Goal: Communication & Community: Participate in discussion

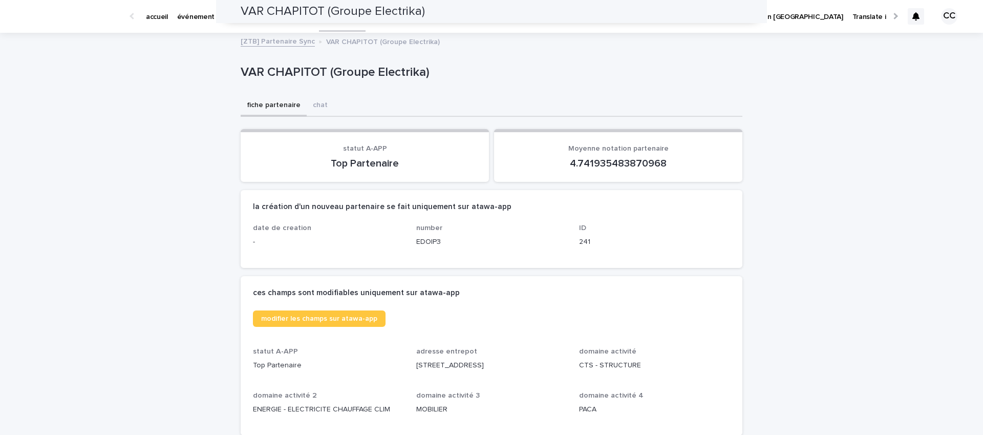
scroll to position [1050, 0]
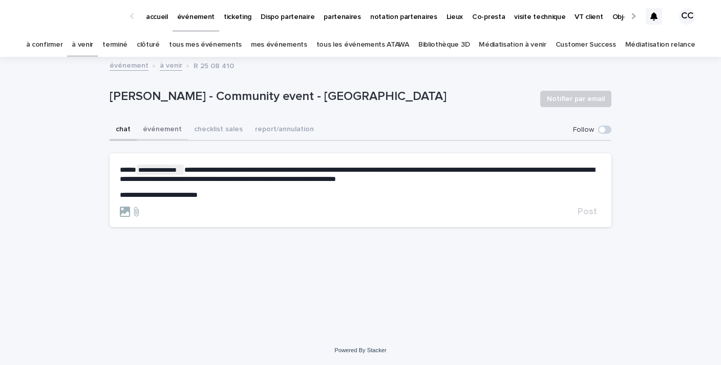
click at [163, 126] on button "événement" at bounding box center [162, 130] width 51 height 22
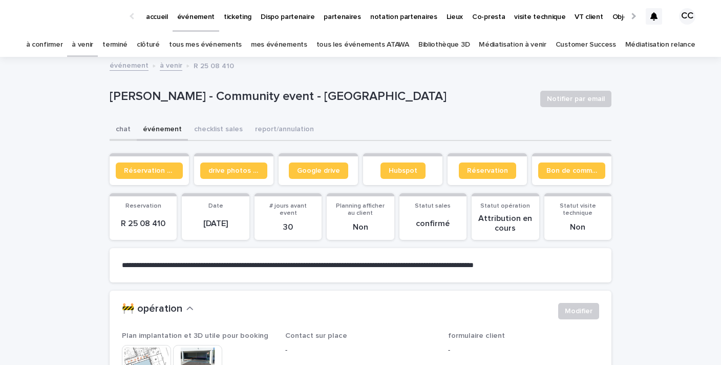
click at [120, 131] on button "chat" at bounding box center [123, 130] width 27 height 22
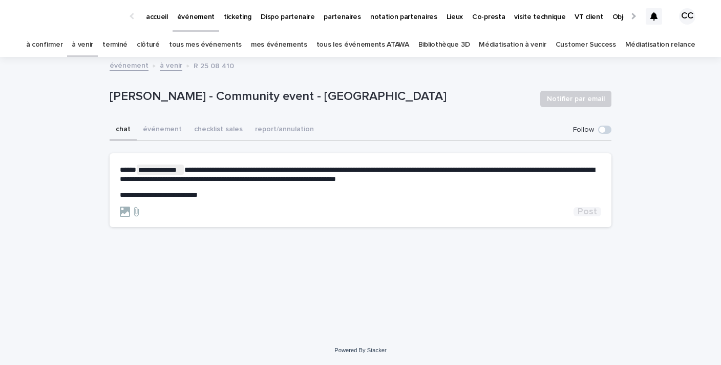
click at [593, 210] on span "Post" at bounding box center [587, 211] width 19 height 9
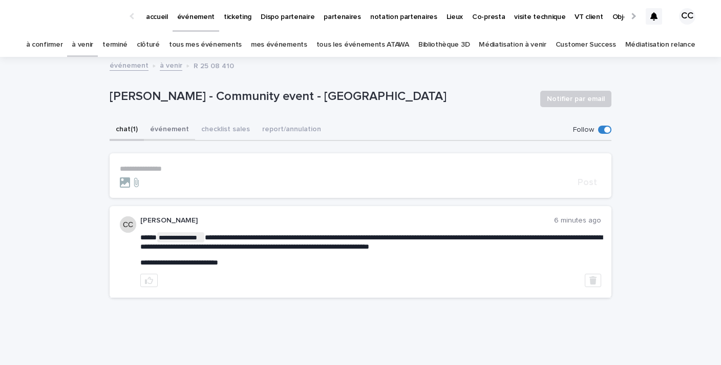
click at [172, 127] on button "événement" at bounding box center [169, 130] width 51 height 22
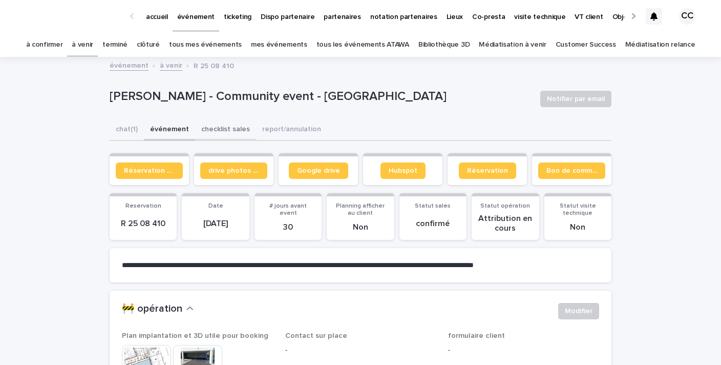
click at [233, 131] on button "checklist sales" at bounding box center [225, 130] width 61 height 22
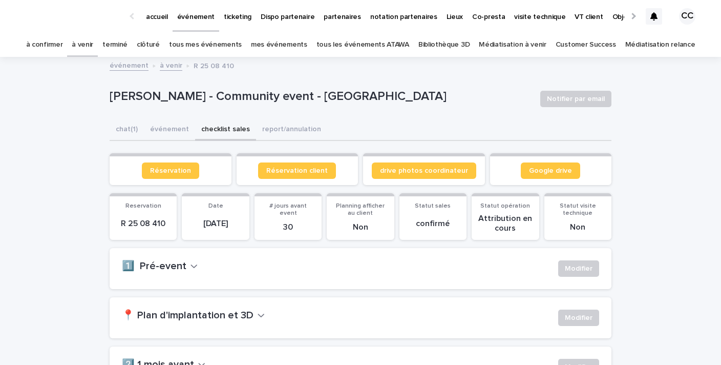
click at [168, 132] on button "événement" at bounding box center [169, 130] width 51 height 22
click at [213, 132] on button "checklist sales" at bounding box center [225, 130] width 61 height 22
click at [542, 176] on link "Google drive" at bounding box center [550, 170] width 59 height 16
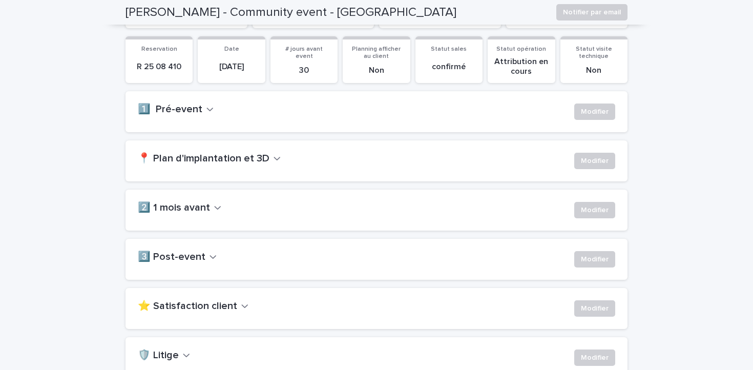
click at [274, 159] on icon "button" at bounding box center [277, 159] width 6 height 4
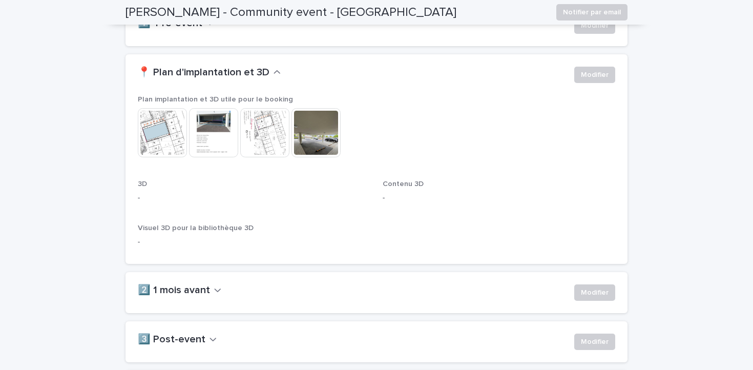
scroll to position [243, 0]
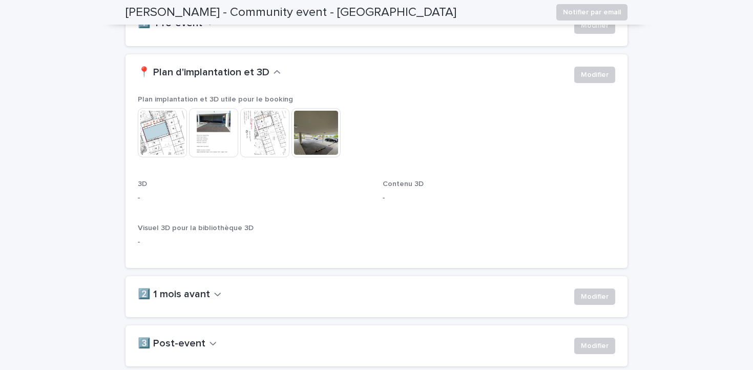
click at [167, 135] on img at bounding box center [162, 132] width 49 height 49
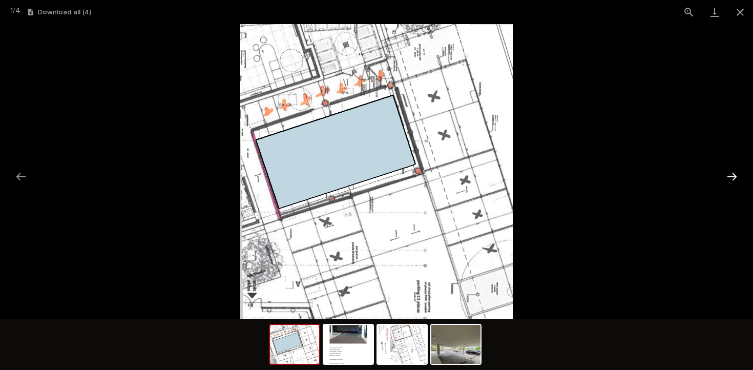
click at [721, 177] on button "Next slide" at bounding box center [732, 176] width 22 height 20
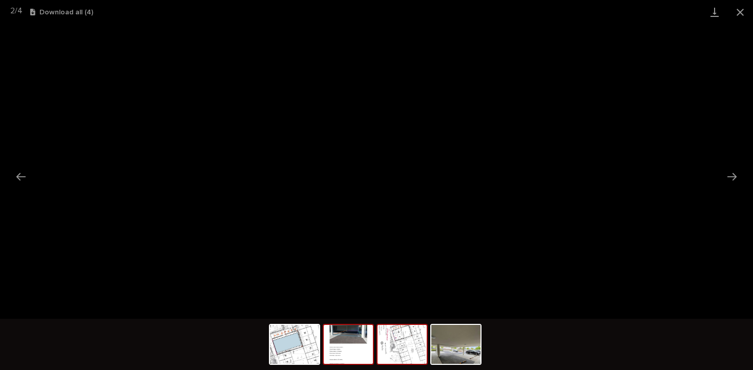
click at [391, 349] on img at bounding box center [401, 344] width 49 height 39
click at [297, 342] on img at bounding box center [294, 344] width 49 height 39
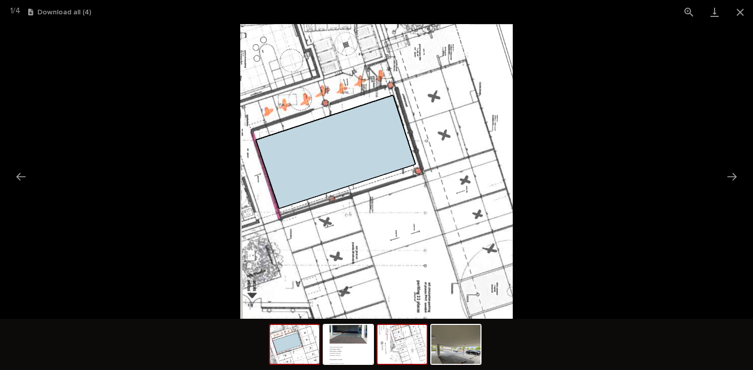
click at [396, 350] on img at bounding box center [401, 344] width 49 height 39
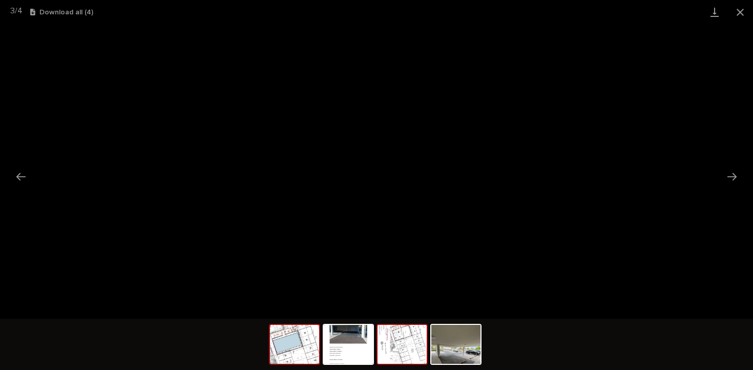
click at [296, 345] on img at bounding box center [294, 344] width 49 height 39
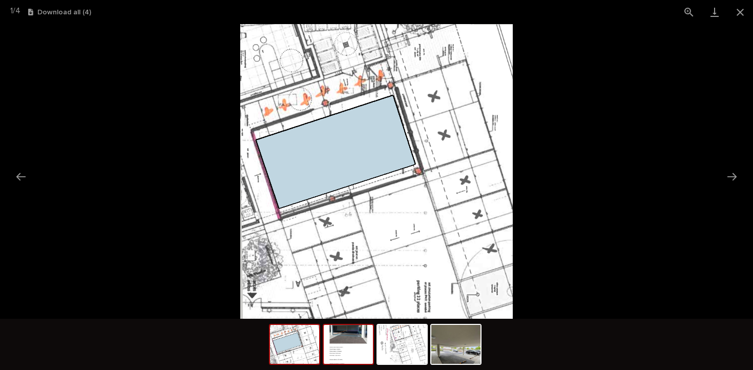
click at [355, 347] on img at bounding box center [348, 344] width 49 height 39
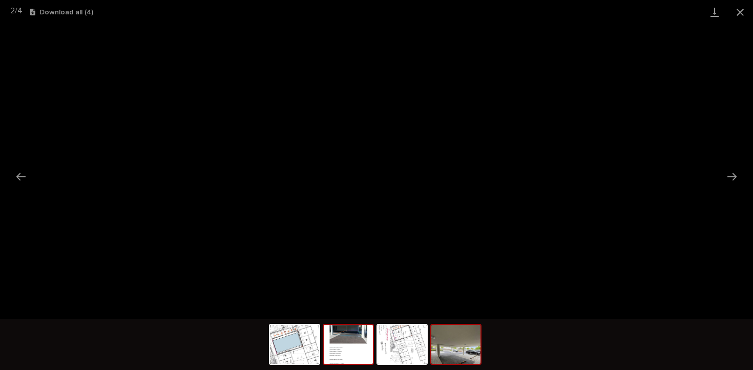
click at [456, 352] on img at bounding box center [455, 344] width 49 height 39
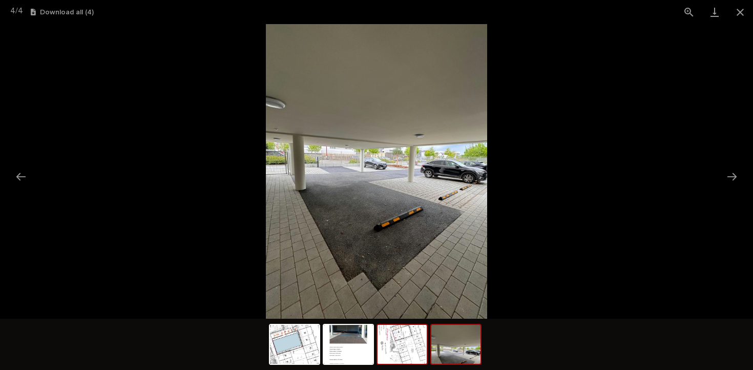
click at [395, 349] on img at bounding box center [401, 344] width 49 height 39
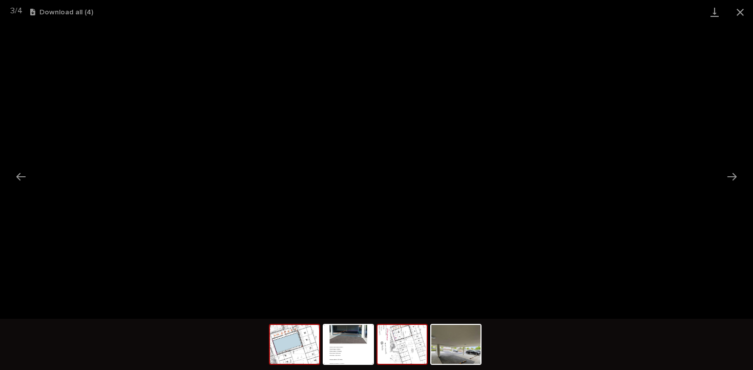
click at [310, 348] on img at bounding box center [294, 344] width 49 height 39
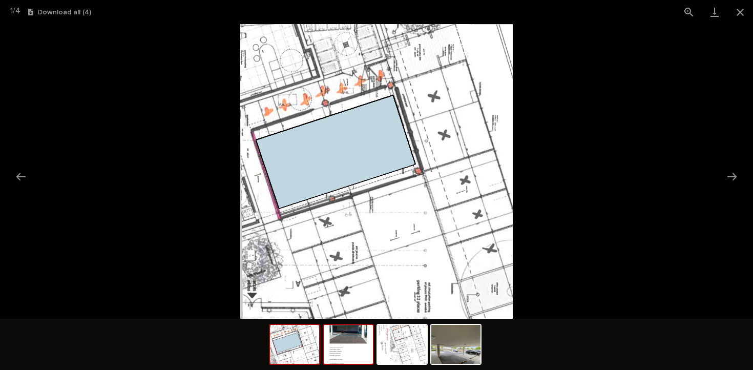
click at [345, 354] on img at bounding box center [348, 344] width 49 height 39
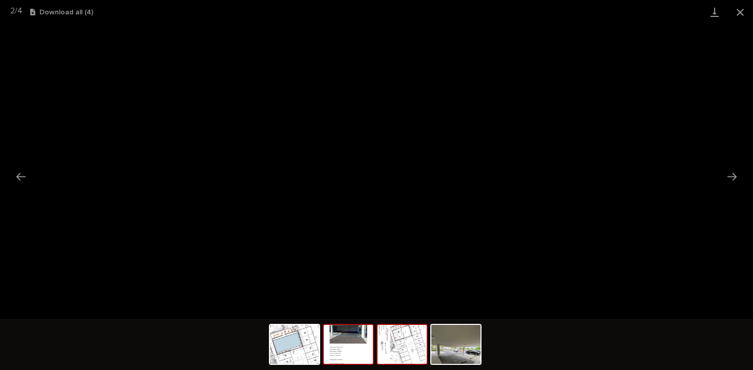
click at [385, 355] on img at bounding box center [401, 344] width 49 height 39
click at [461, 350] on img at bounding box center [455, 344] width 49 height 39
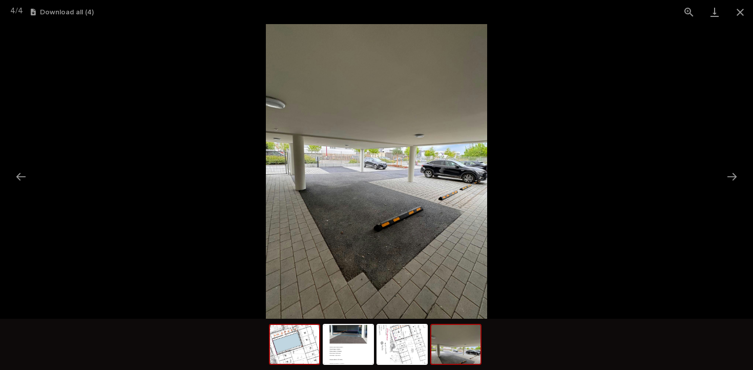
click at [299, 348] on img at bounding box center [294, 344] width 49 height 39
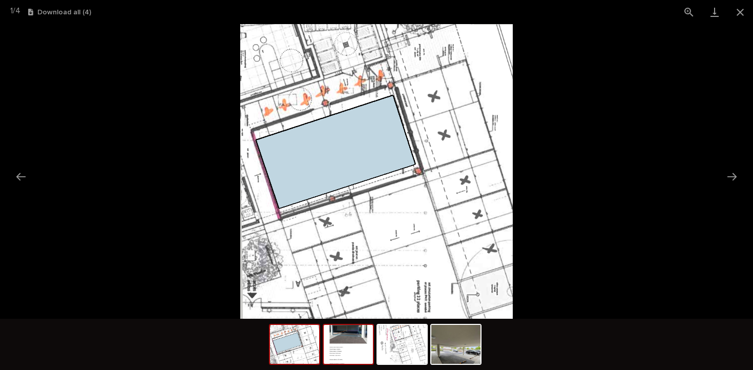
click at [355, 348] on img at bounding box center [348, 344] width 49 height 39
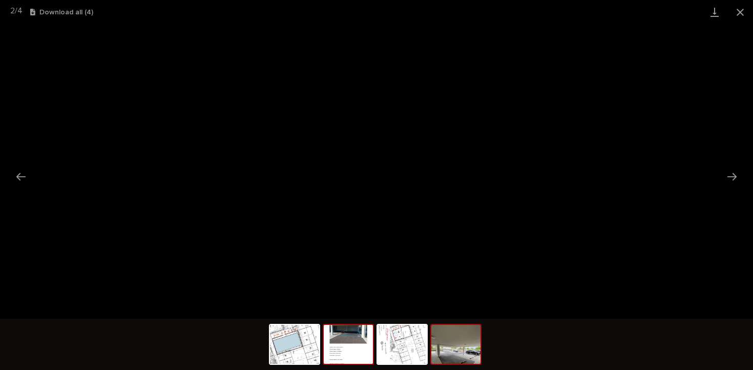
click at [457, 350] on img at bounding box center [455, 344] width 49 height 39
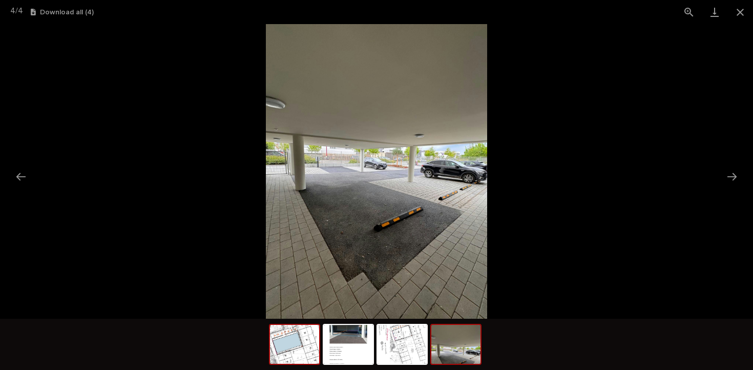
click at [281, 346] on img at bounding box center [294, 344] width 49 height 39
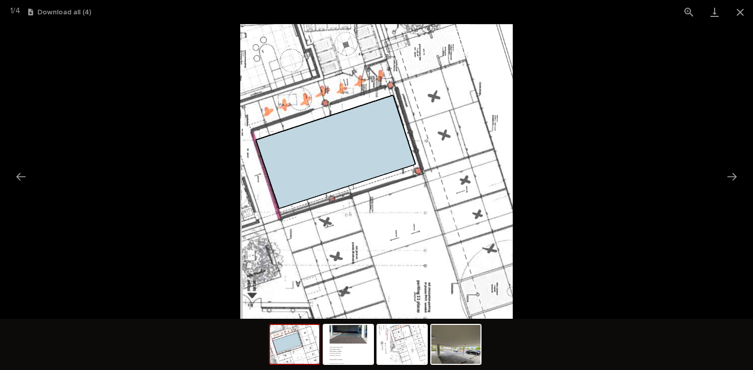
click at [605, 144] on picture at bounding box center [376, 171] width 753 height 294
click at [721, 12] on button "Close gallery" at bounding box center [740, 12] width 26 height 24
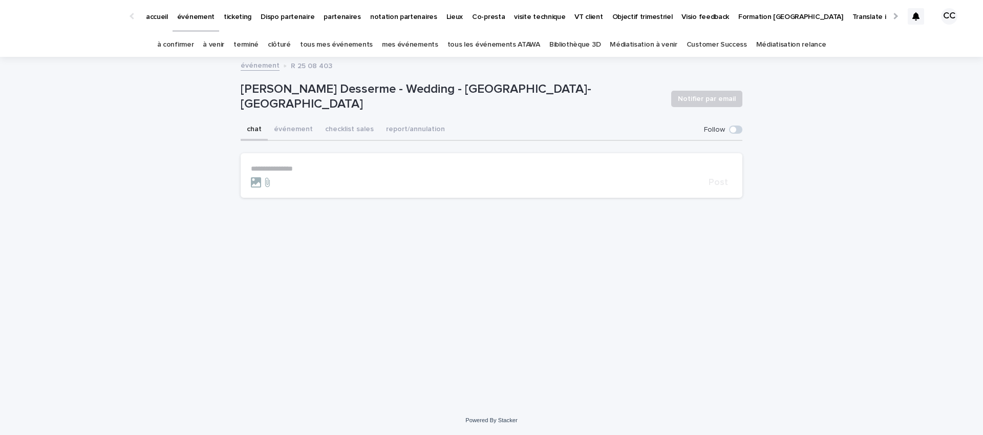
click at [251, 129] on button "chat" at bounding box center [254, 130] width 27 height 22
